Goal: Task Accomplishment & Management: Manage account settings

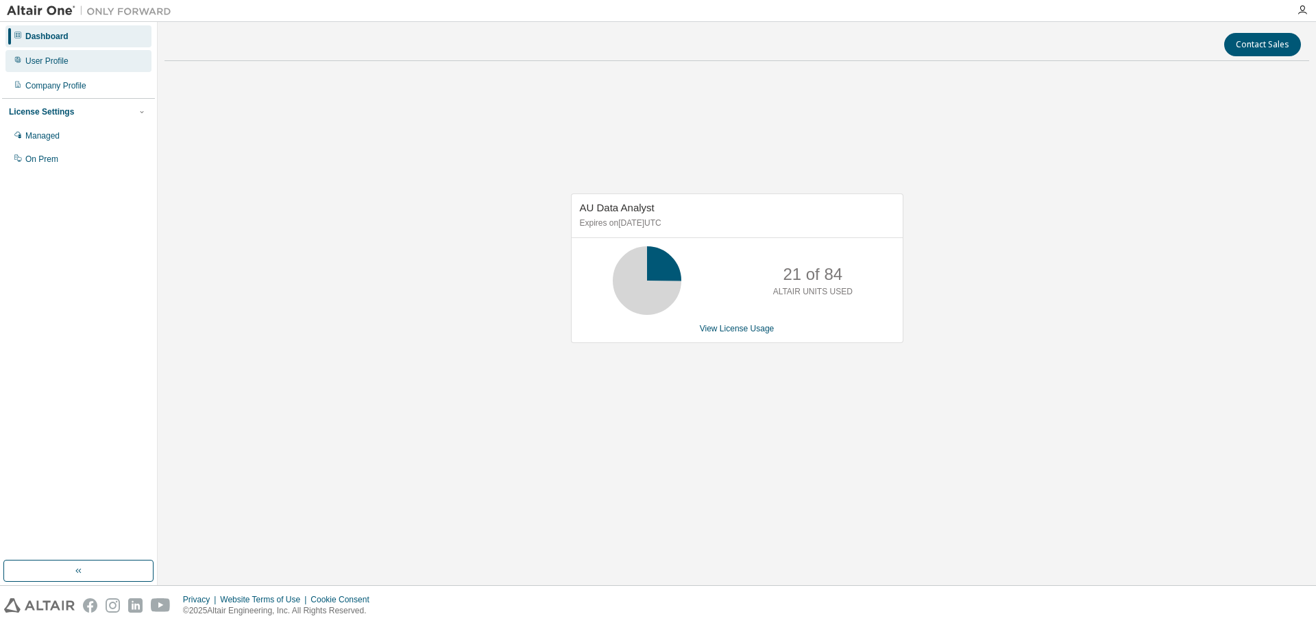
click at [67, 59] on div "User Profile" at bounding box center [46, 61] width 43 height 11
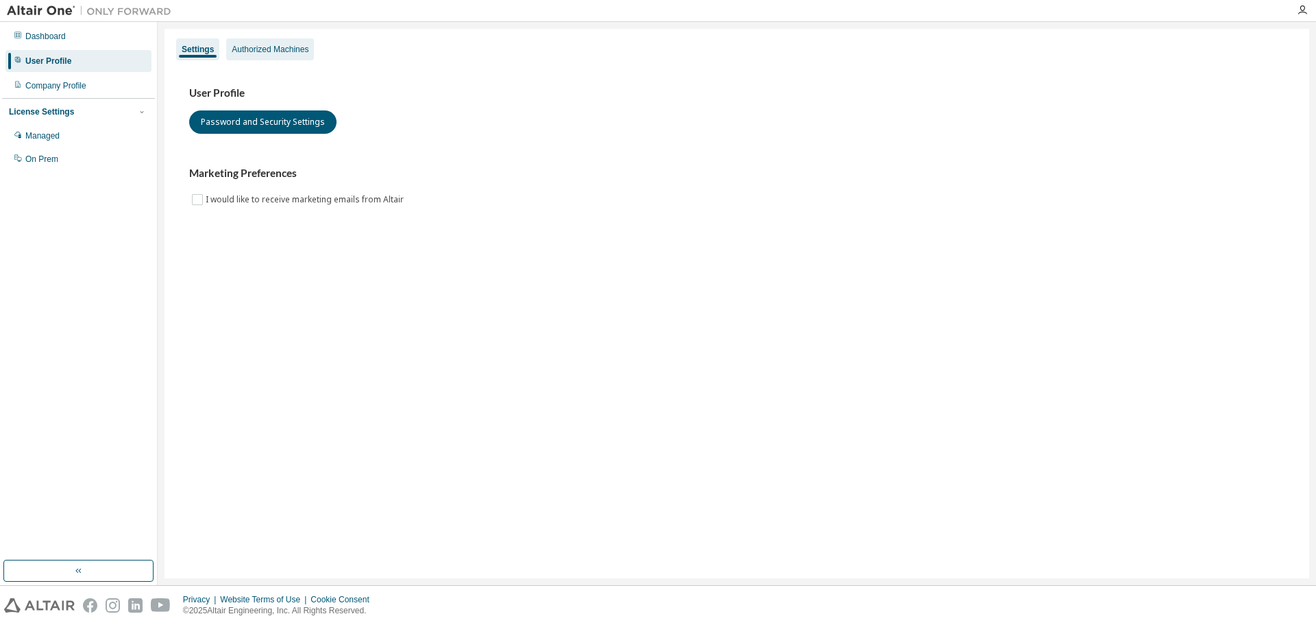
click at [282, 49] on div "Authorized Machines" at bounding box center [270, 49] width 77 height 11
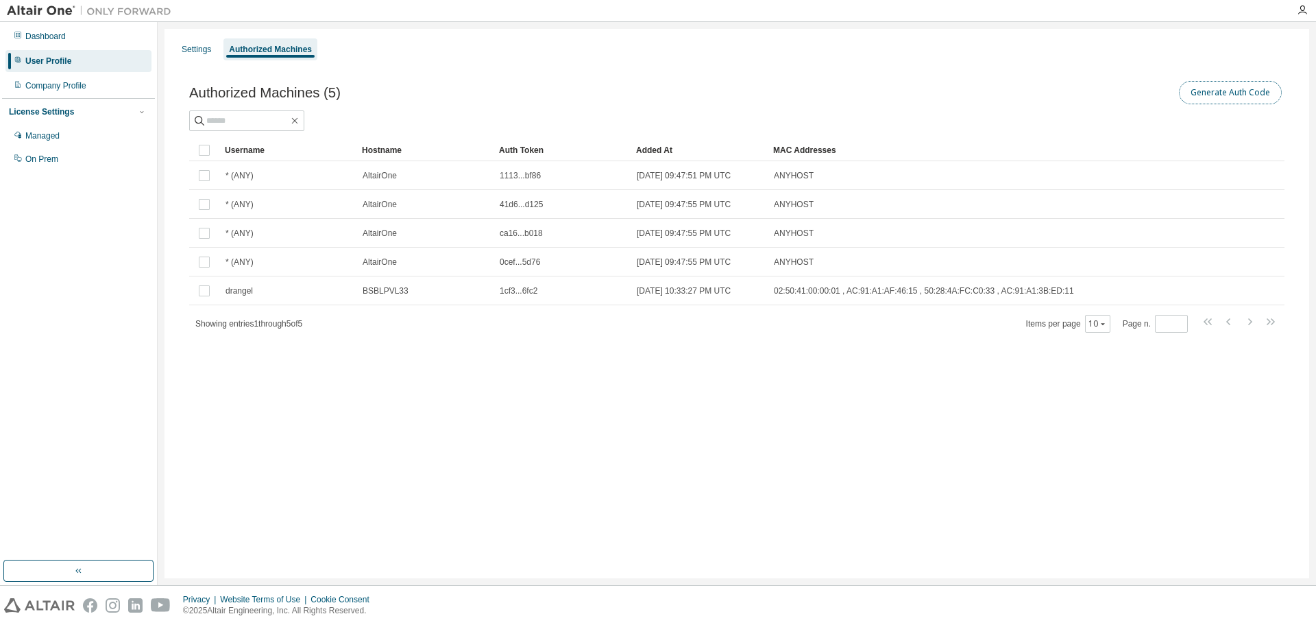
click at [1201, 96] on button "Generate Auth Code" at bounding box center [1230, 92] width 103 height 23
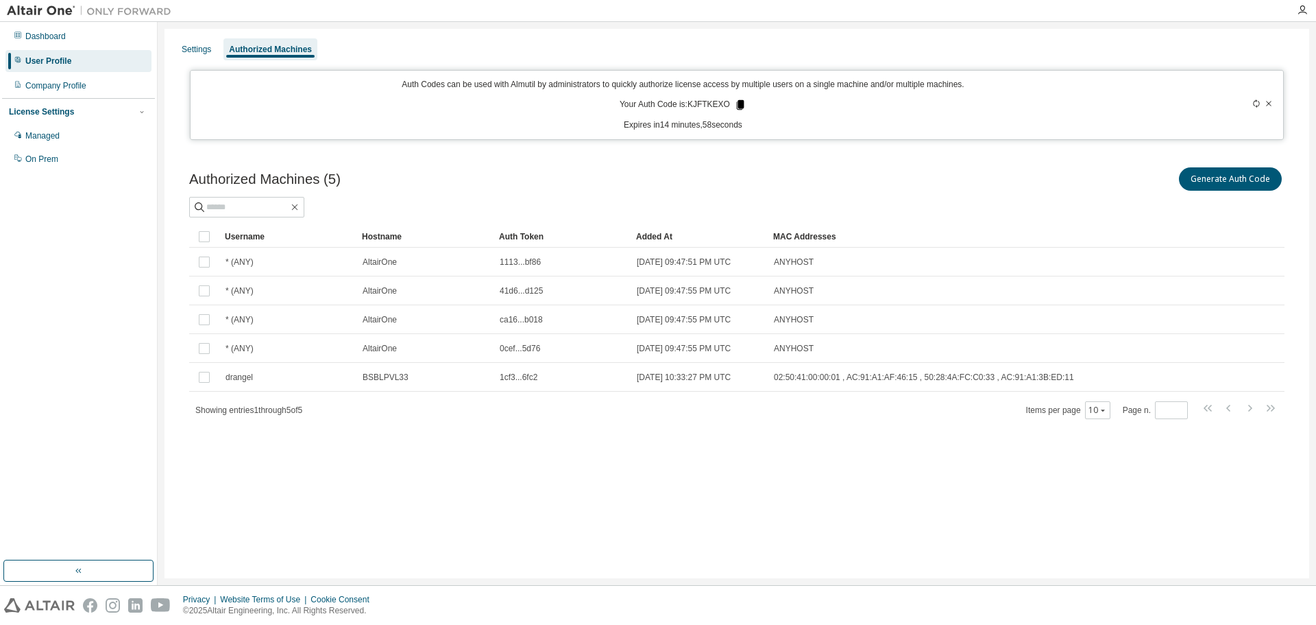
click at [740, 104] on icon at bounding box center [741, 105] width 8 height 10
